Goal: Task Accomplishment & Management: Manage account settings

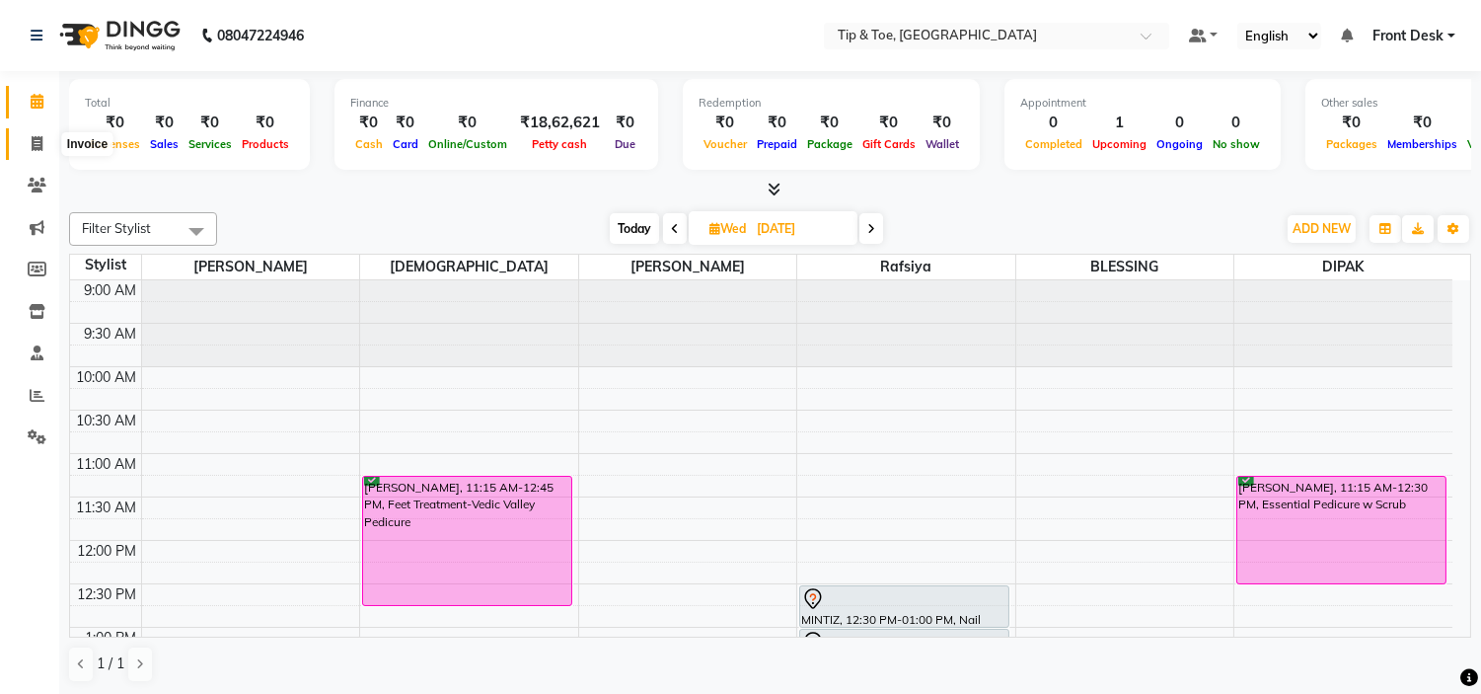
scroll to position [131, 0]
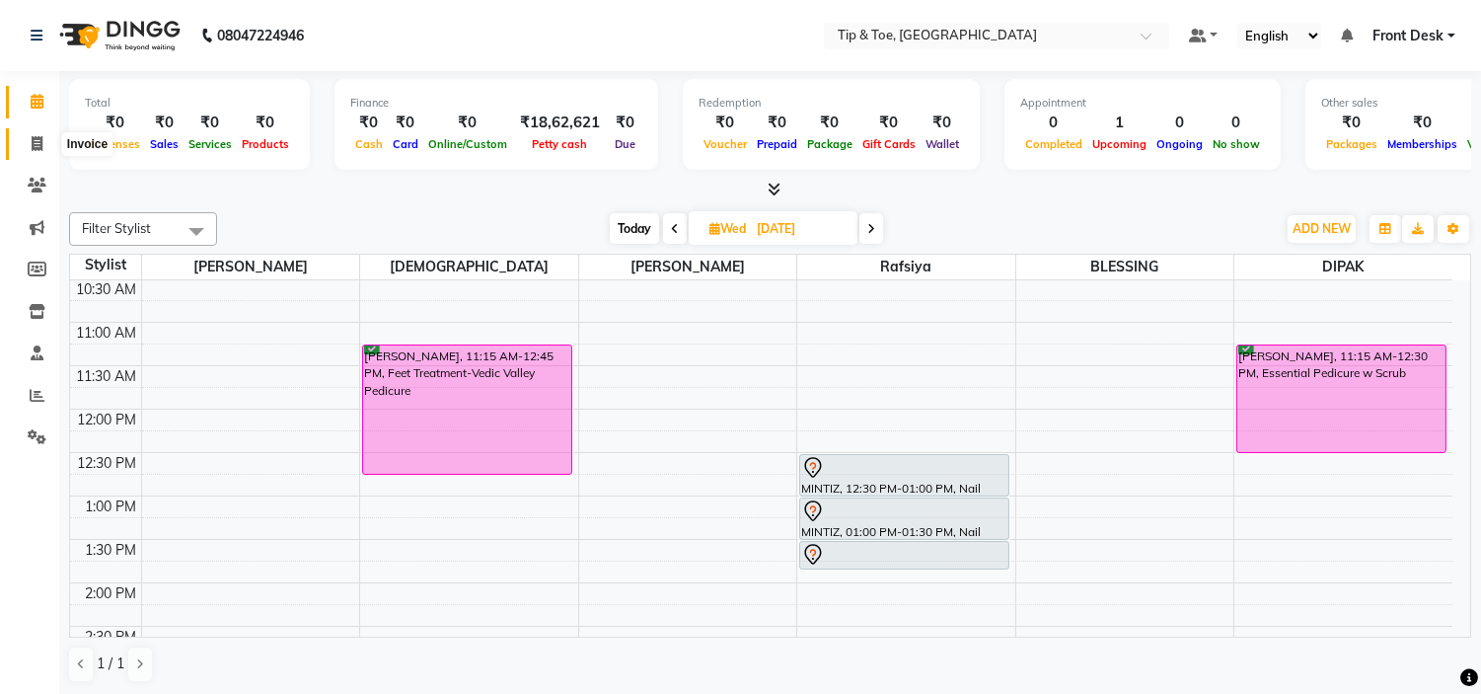
drag, startPoint x: 30, startPoint y: 149, endPoint x: 42, endPoint y: 139, distance: 16.2
click at [32, 149] on icon at bounding box center [37, 143] width 11 height 15
select select "service"
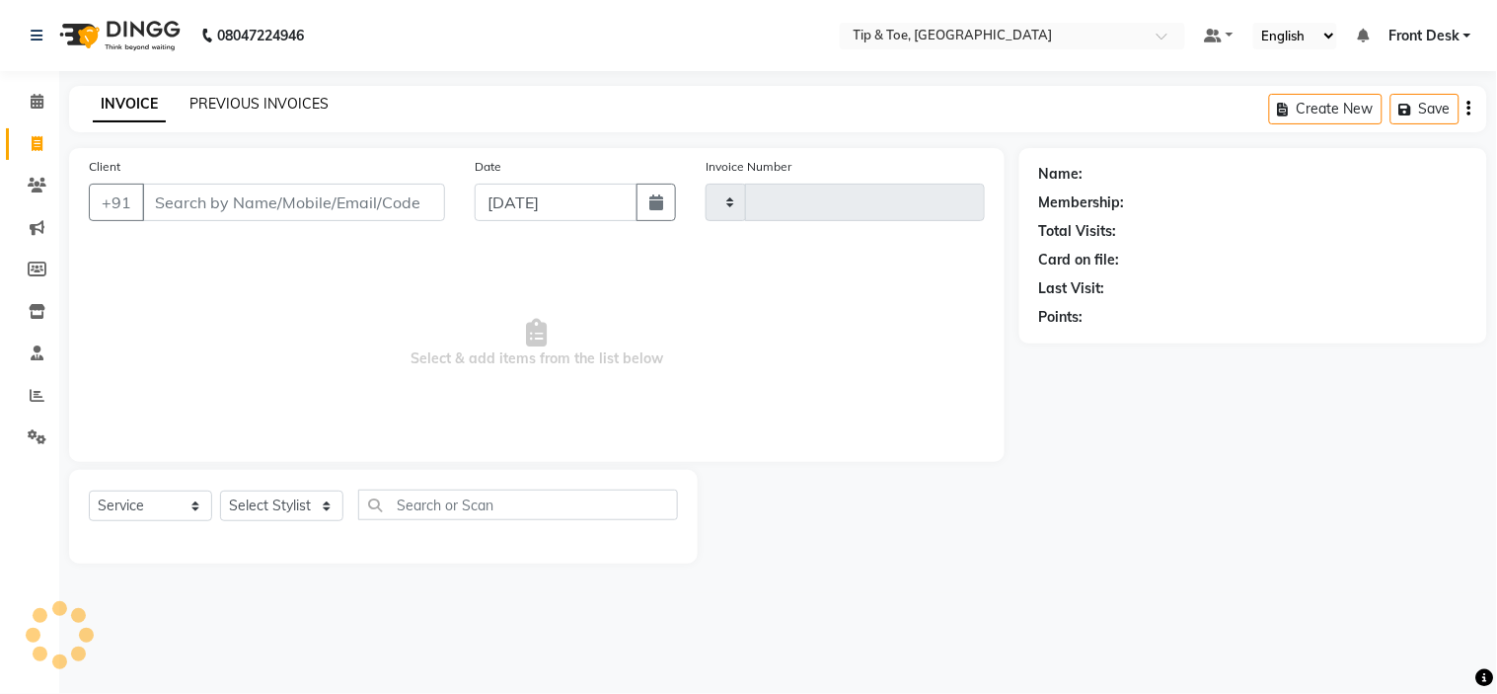
type input "0986"
select select "5360"
click at [225, 105] on link "PREVIOUS INVOICES" at bounding box center [258, 104] width 139 height 18
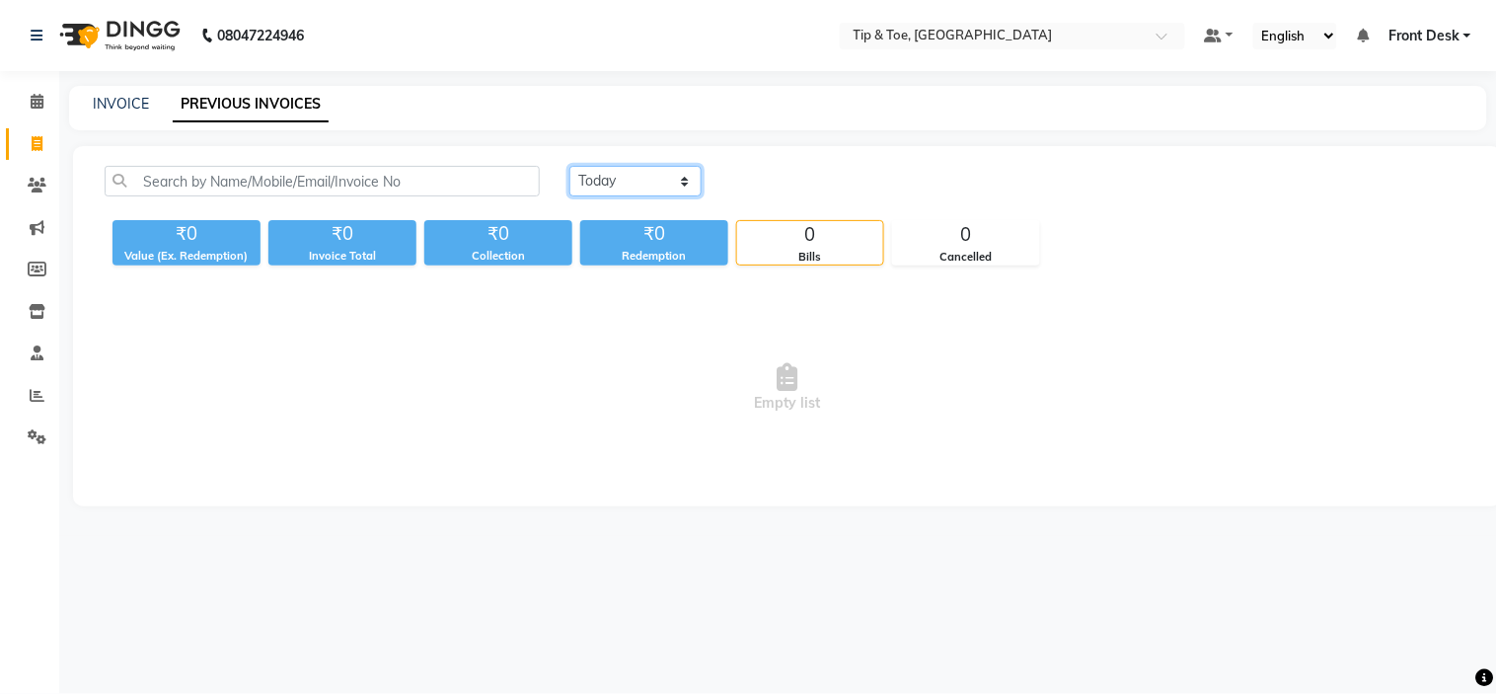
click at [589, 174] on select "[DATE] [DATE] Custom Range" at bounding box center [635, 181] width 132 height 31
select select "range"
click at [569, 166] on select "[DATE] [DATE] Custom Range" at bounding box center [635, 181] width 132 height 31
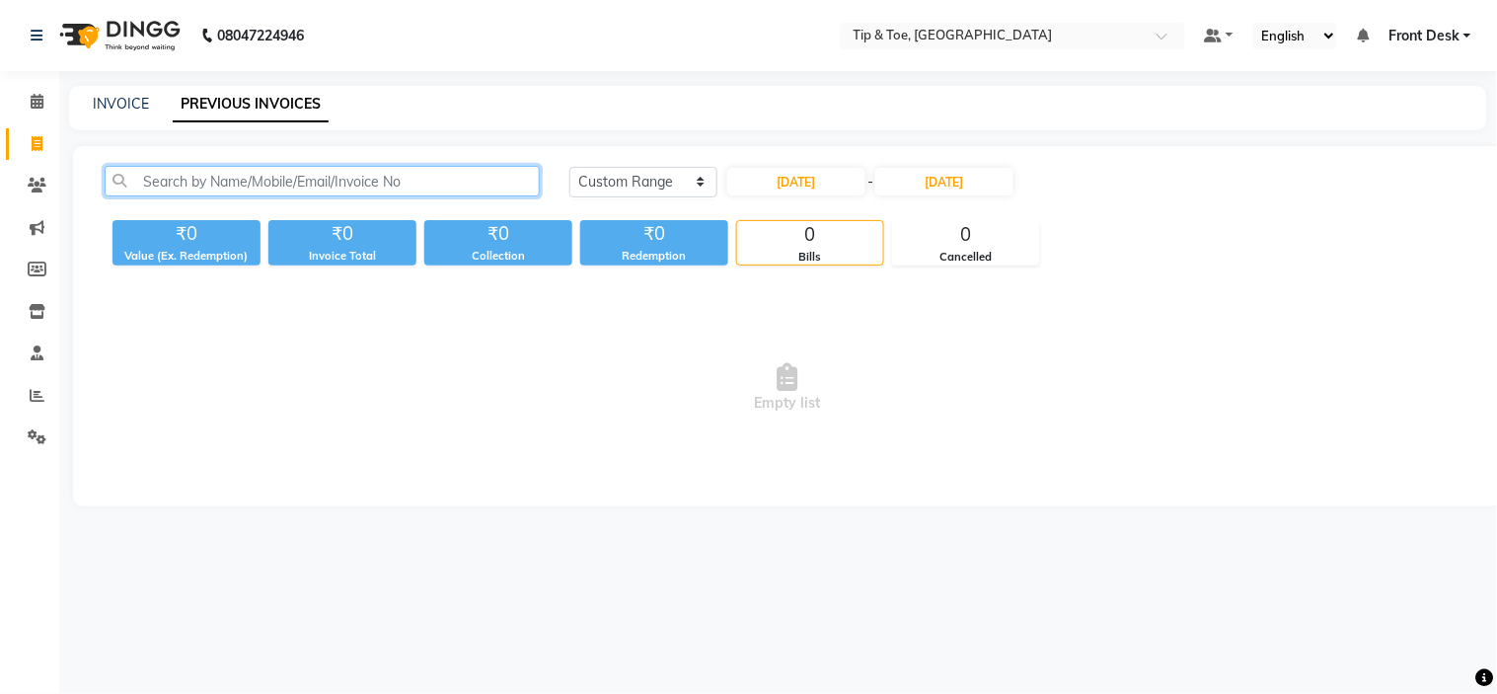
click at [455, 186] on input "text" at bounding box center [322, 181] width 435 height 31
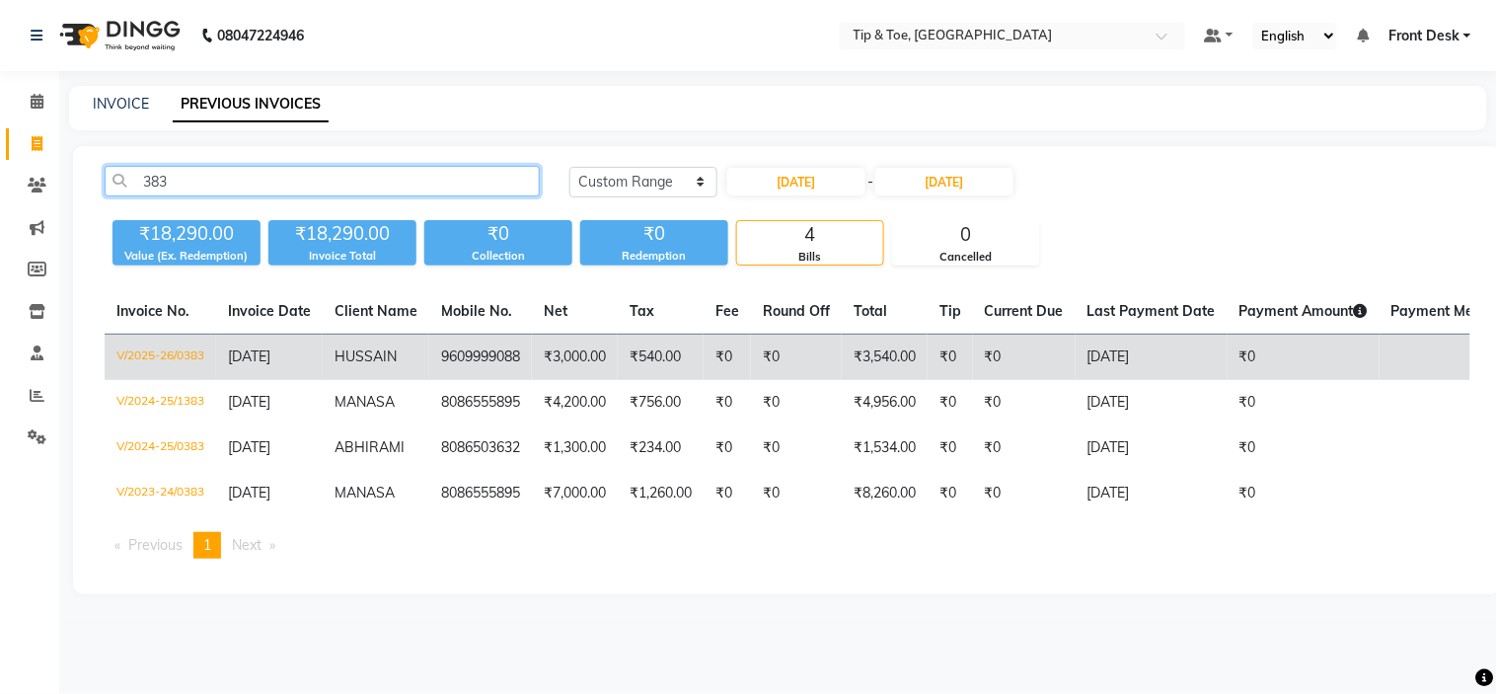
type input "383"
click at [494, 350] on td "9609999088" at bounding box center [480, 358] width 103 height 46
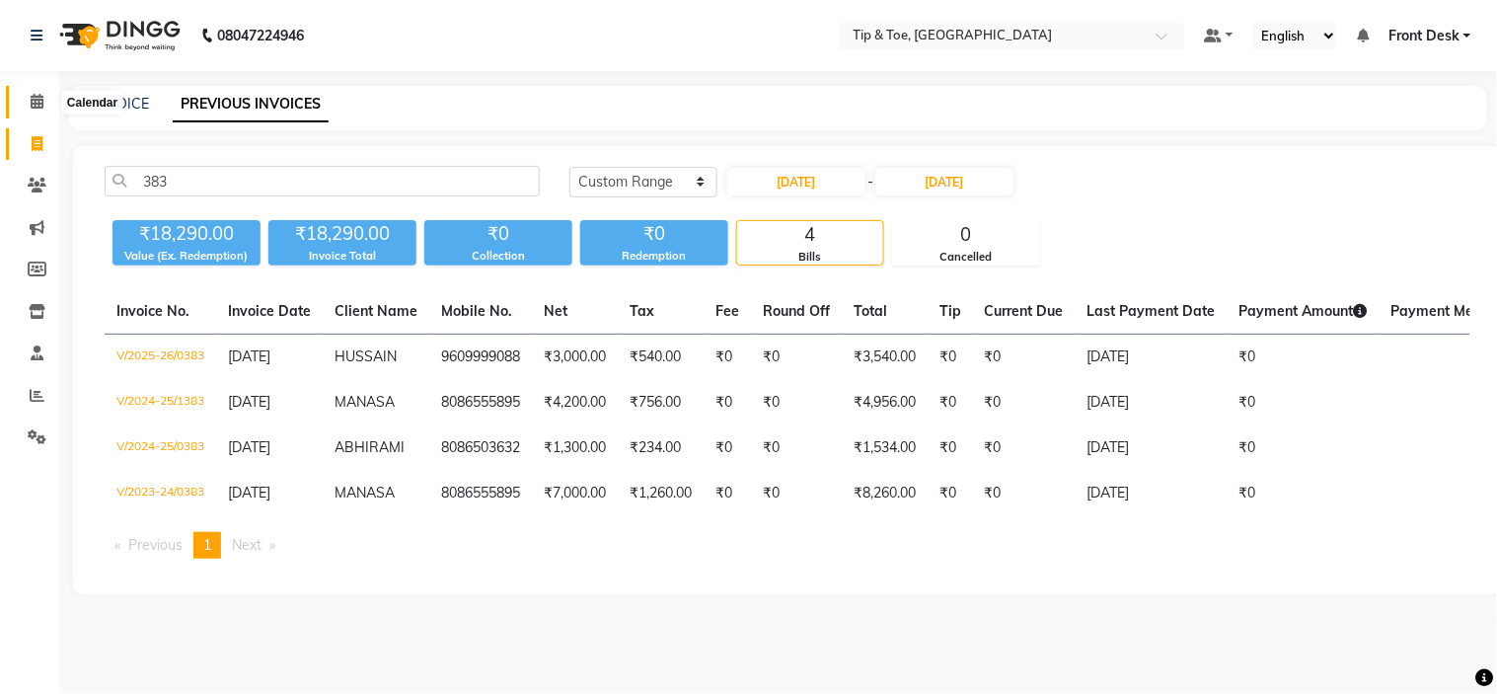
drag, startPoint x: 40, startPoint y: 95, endPoint x: 77, endPoint y: 96, distance: 36.5
click at [40, 95] on icon at bounding box center [37, 101] width 13 height 15
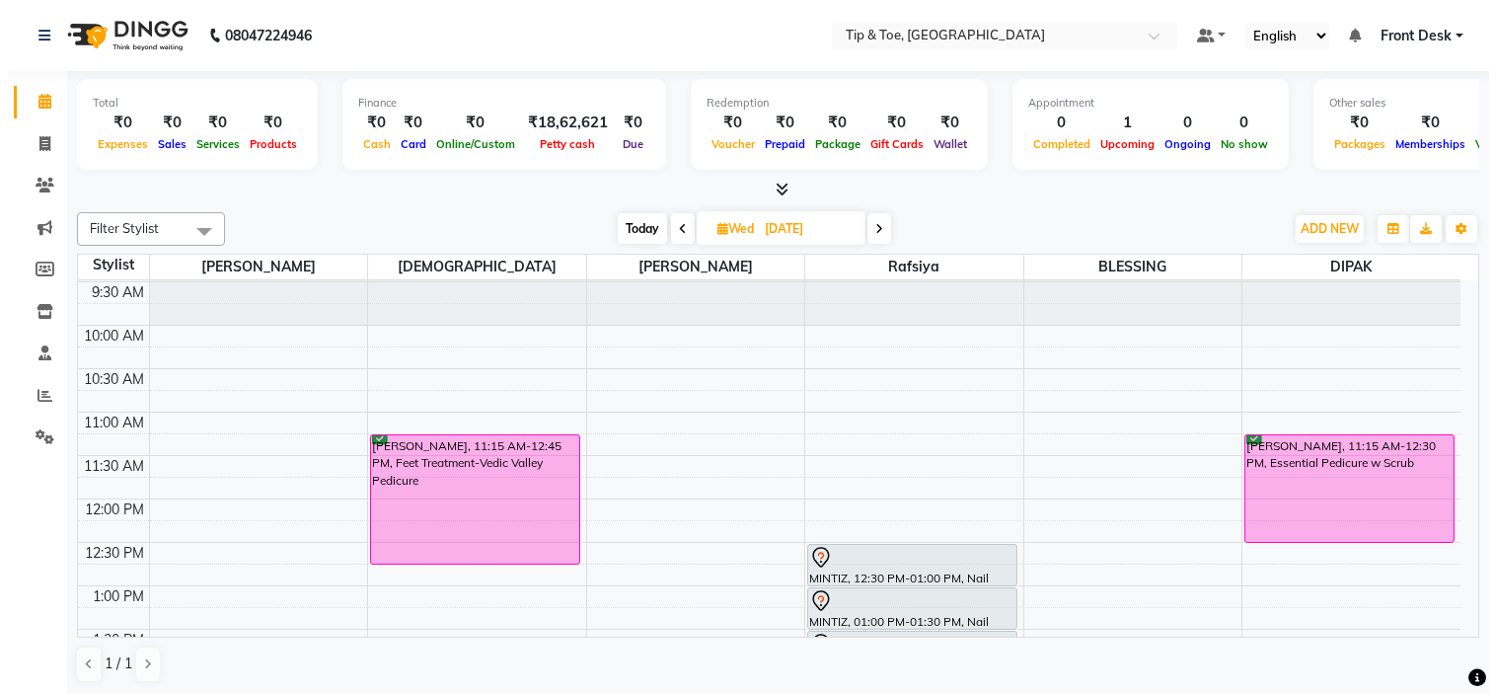
scroll to position [10, 0]
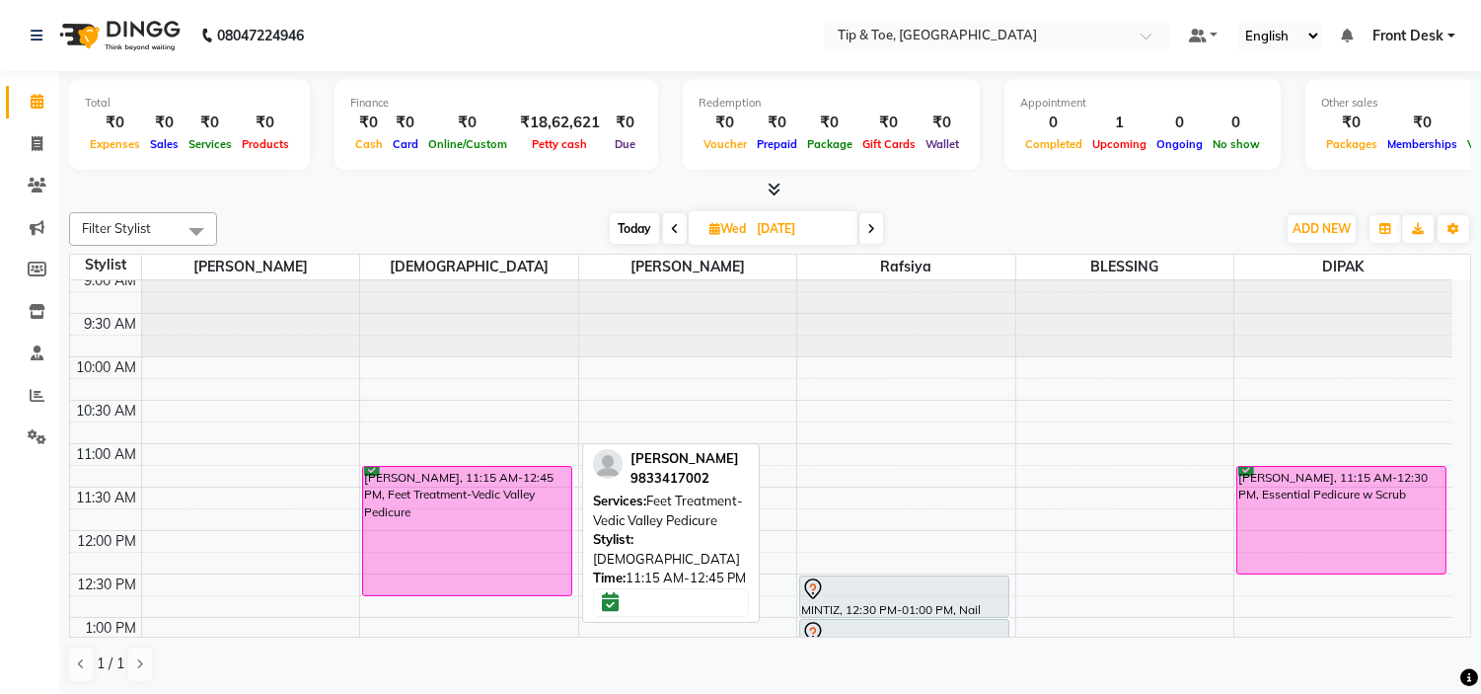
click at [489, 497] on div "ELLERY, 11:15 AM-12:45 PM, Feet Treatment-Vedic Valley Pedicure" at bounding box center [467, 531] width 208 height 128
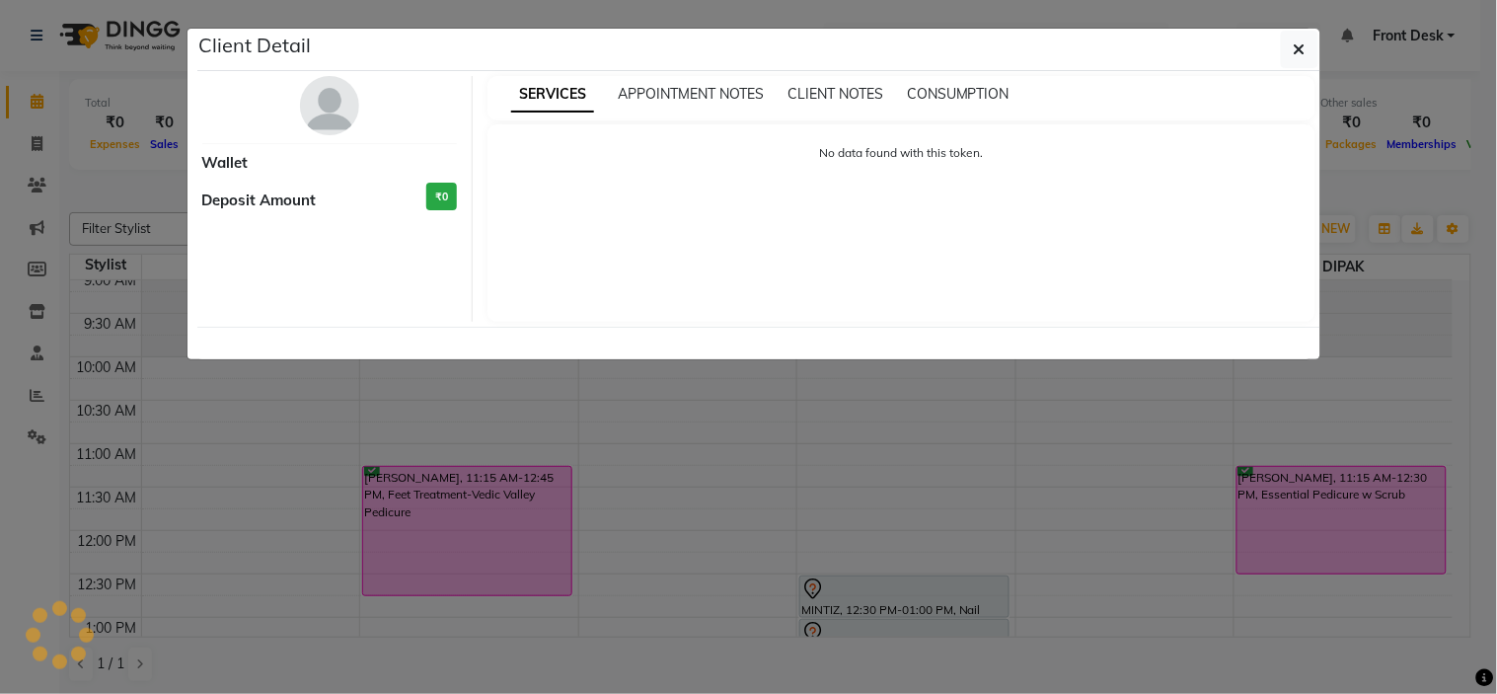
select select "6"
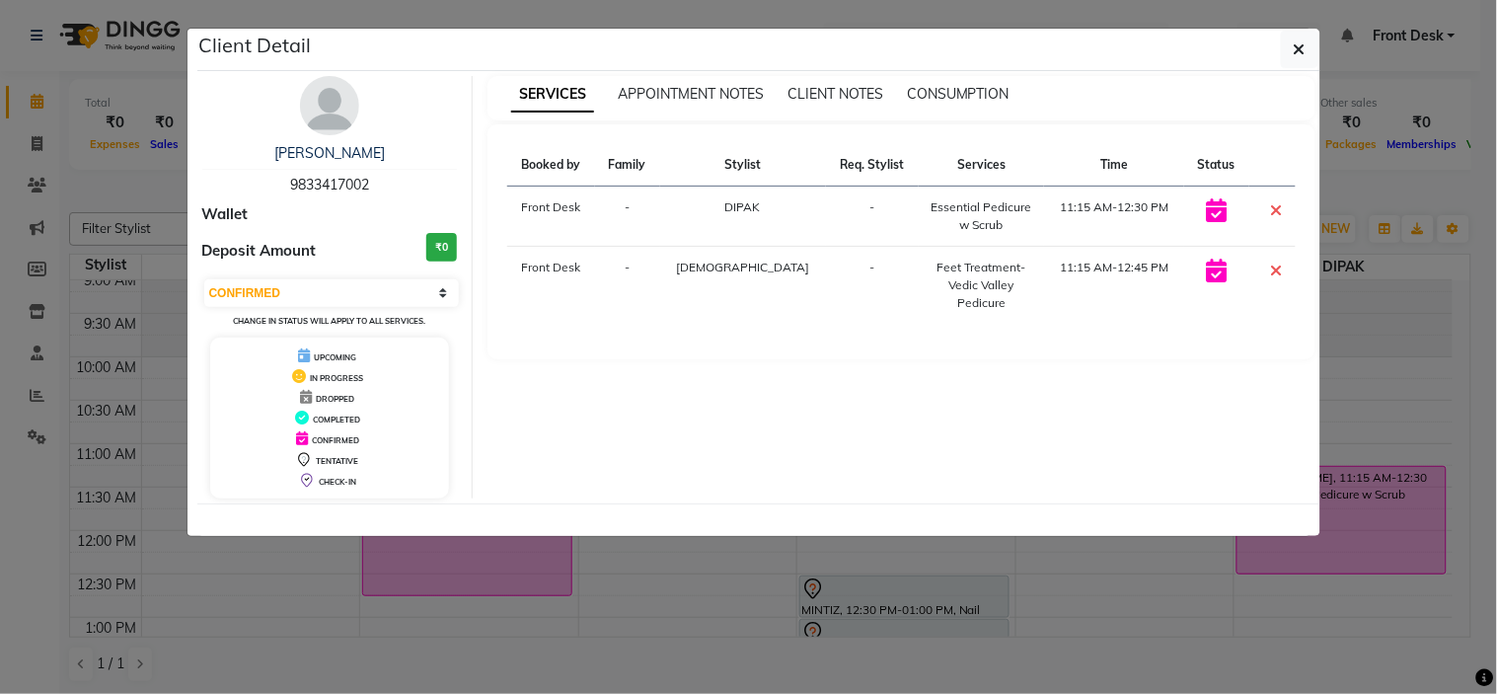
click at [773, 480] on div "SERVICES APPOINTMENT NOTES CLIENT NOTES CONSUMPTION Booked by Family Stylist Re…" at bounding box center [902, 287] width 858 height 422
click at [390, 281] on select "Select CONFIRMED TENTATIVE" at bounding box center [332, 293] width 256 height 28
click at [716, 419] on div "SERVICES APPOINTMENT NOTES CLIENT NOTES CONSUMPTION Booked by Family Stylist Re…" at bounding box center [902, 287] width 858 height 422
click at [716, 398] on div "SERVICES APPOINTMENT NOTES CLIENT NOTES CONSUMPTION Booked by Family Stylist Re…" at bounding box center [902, 287] width 858 height 422
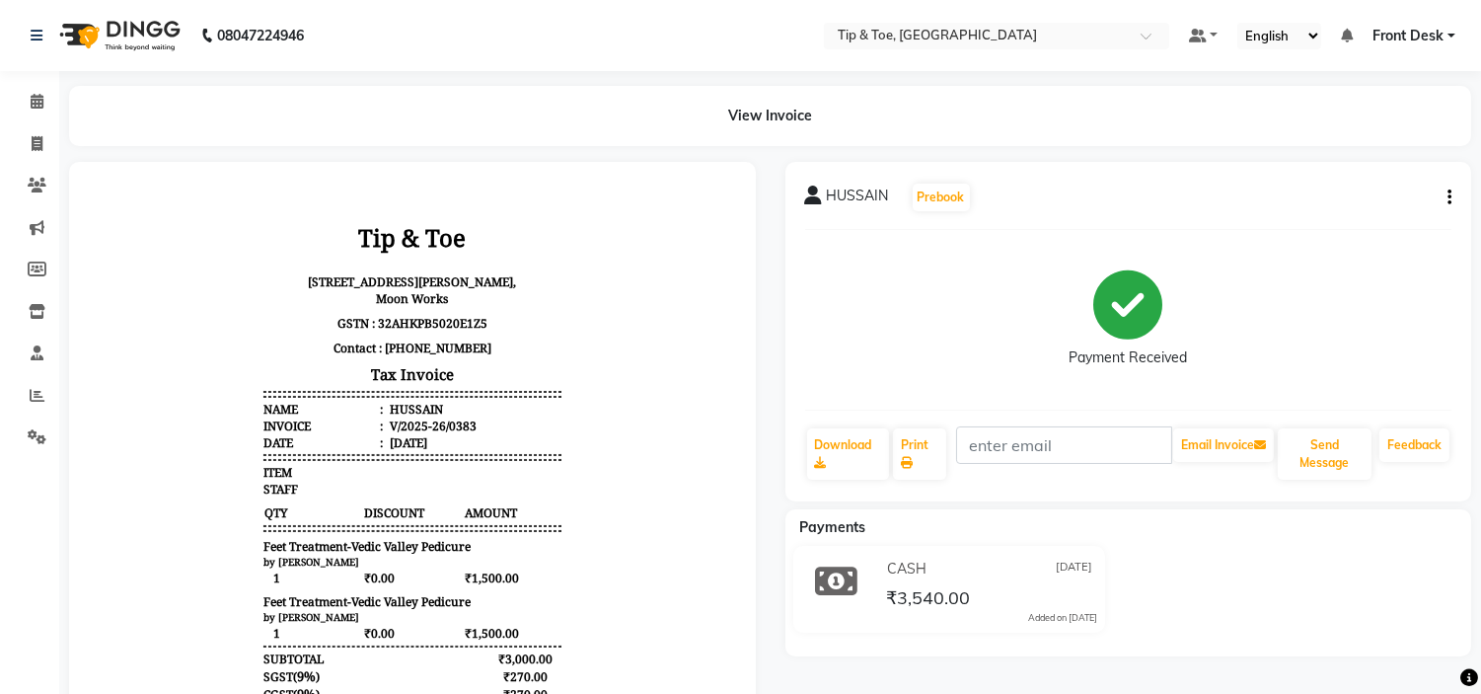
scroll to position [15, 0]
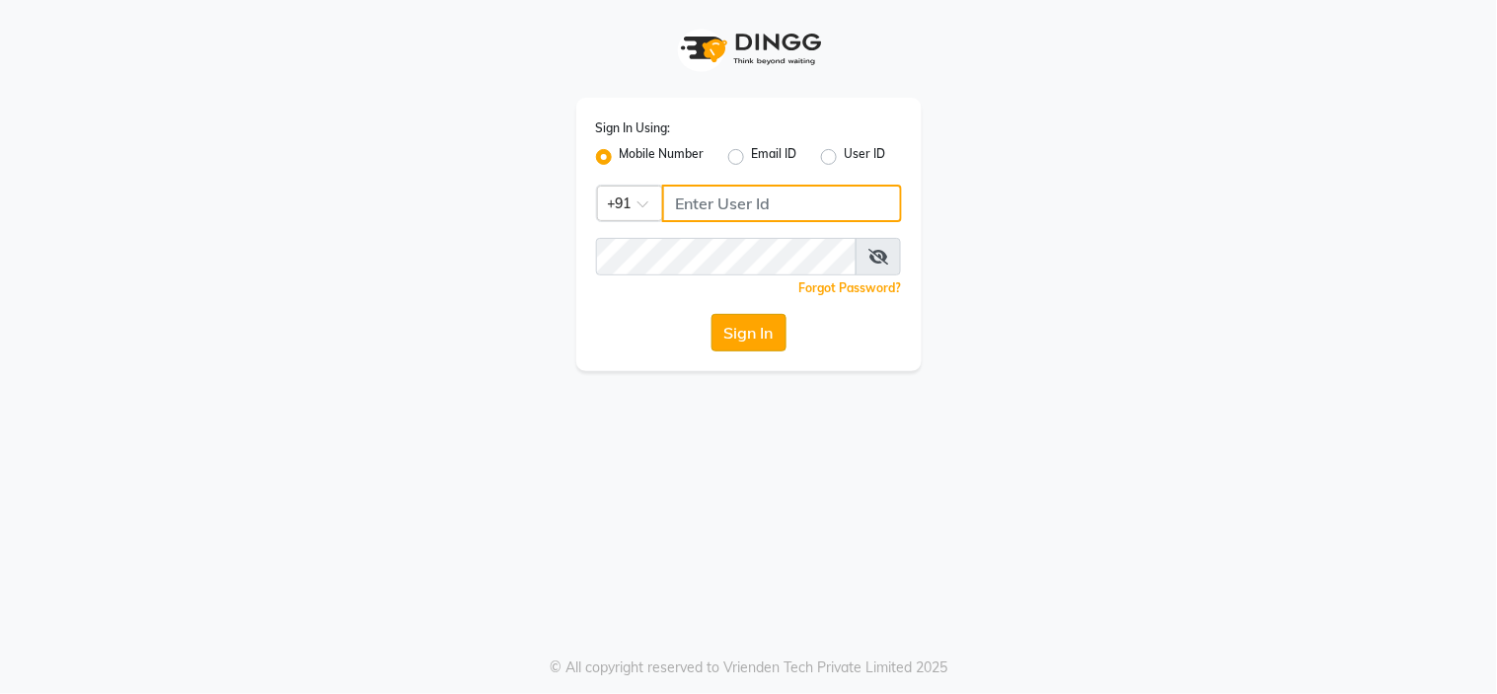
type input "9091918787"
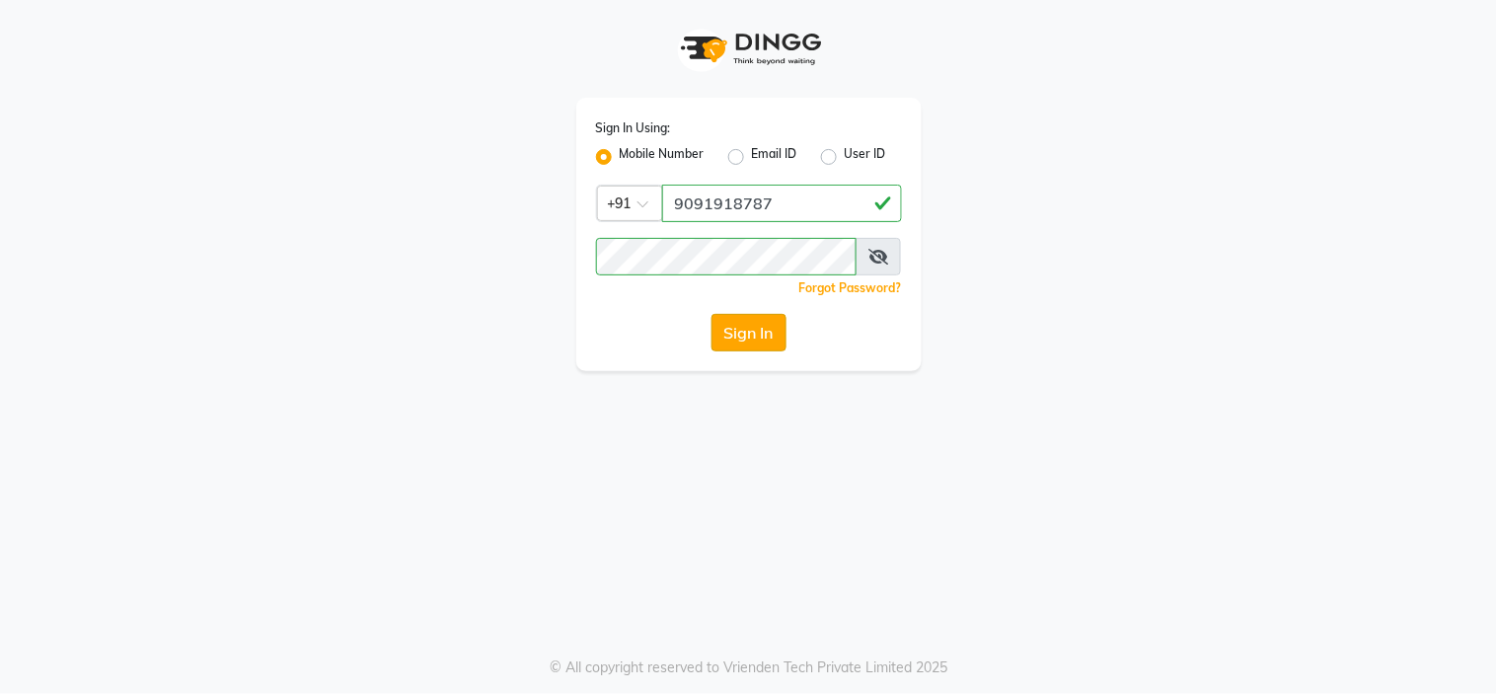
click at [746, 339] on button "Sign In" at bounding box center [749, 333] width 75 height 38
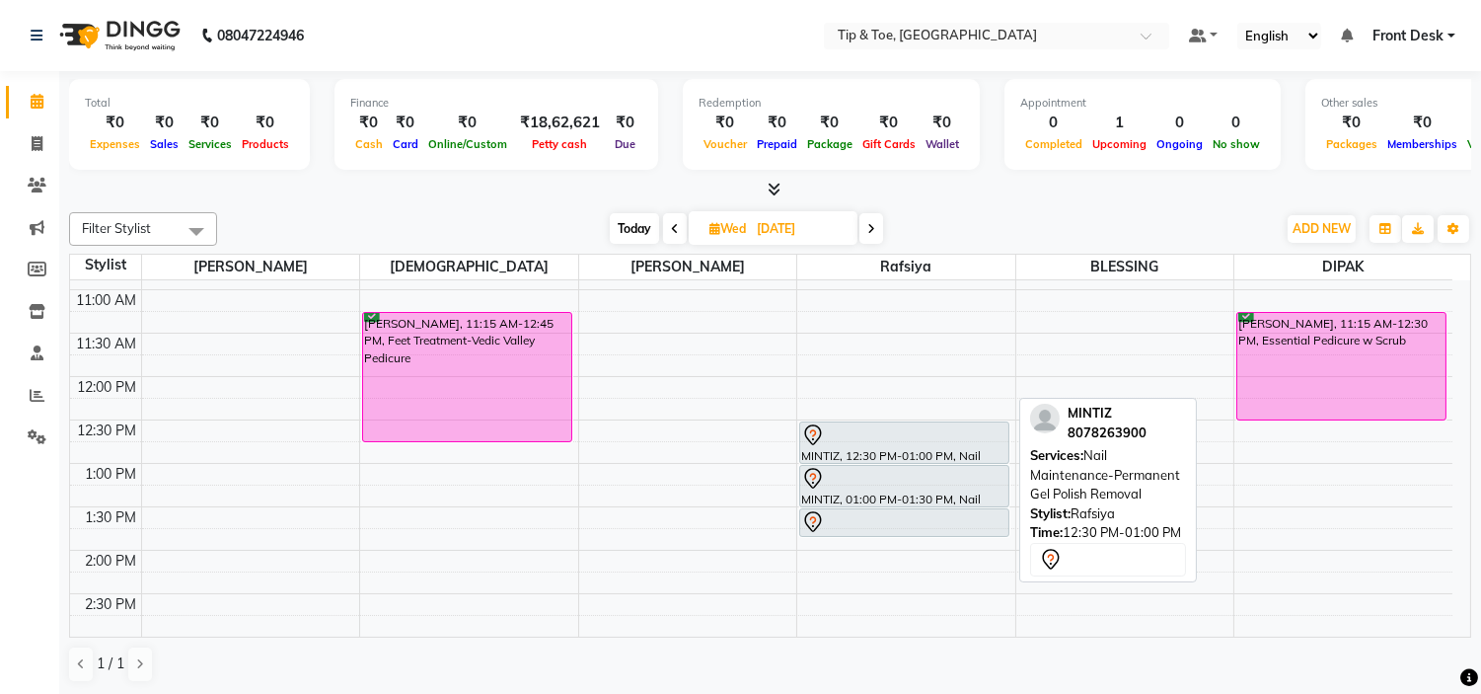
scroll to position [110, 0]
